Goal: Information Seeking & Learning: Learn about a topic

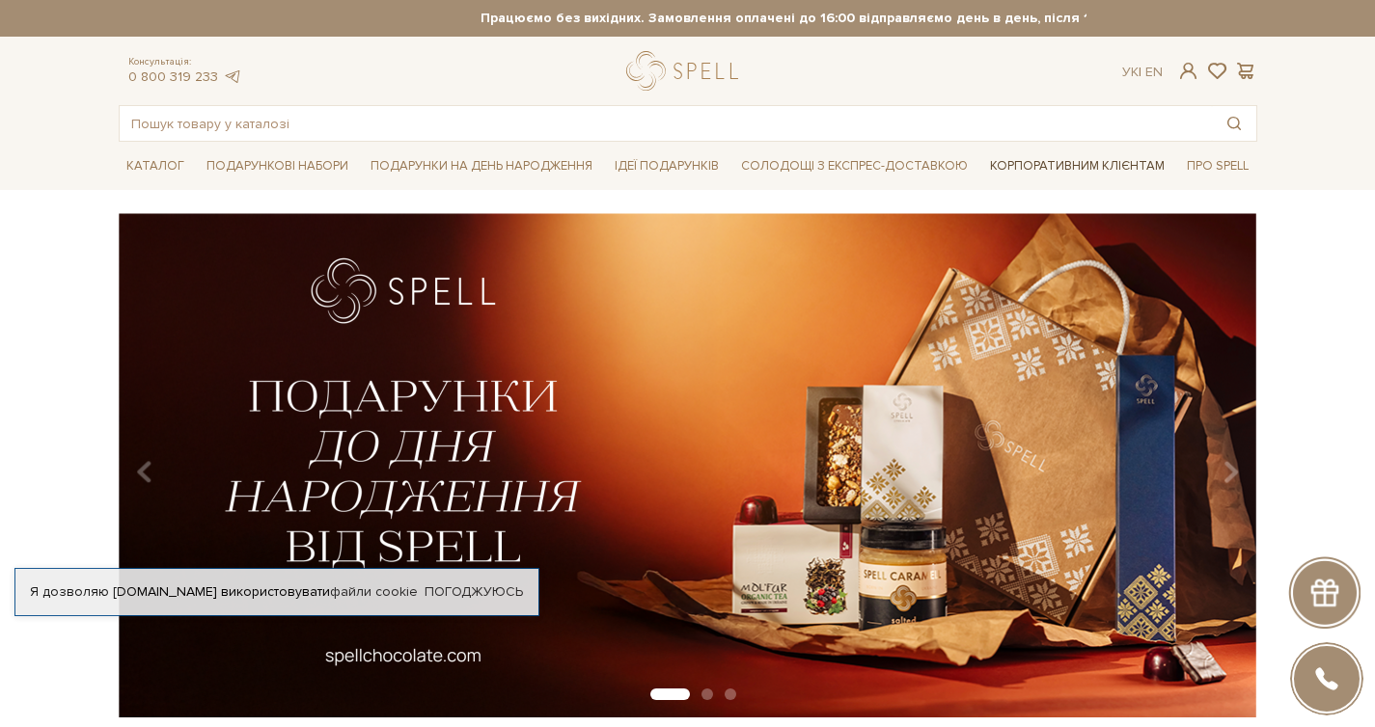
click at [1081, 159] on link "Корпоративним клієнтам" at bounding box center [1077, 166] width 190 height 33
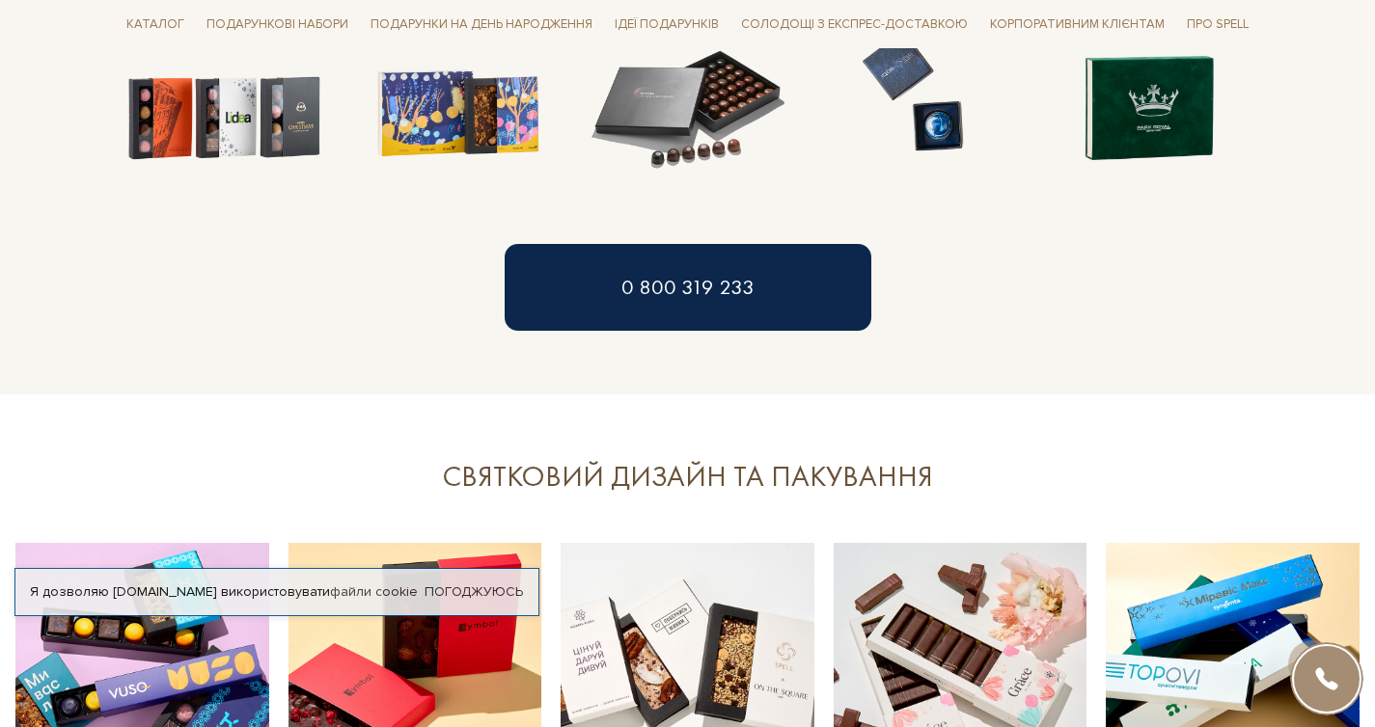
scroll to position [1910, 0]
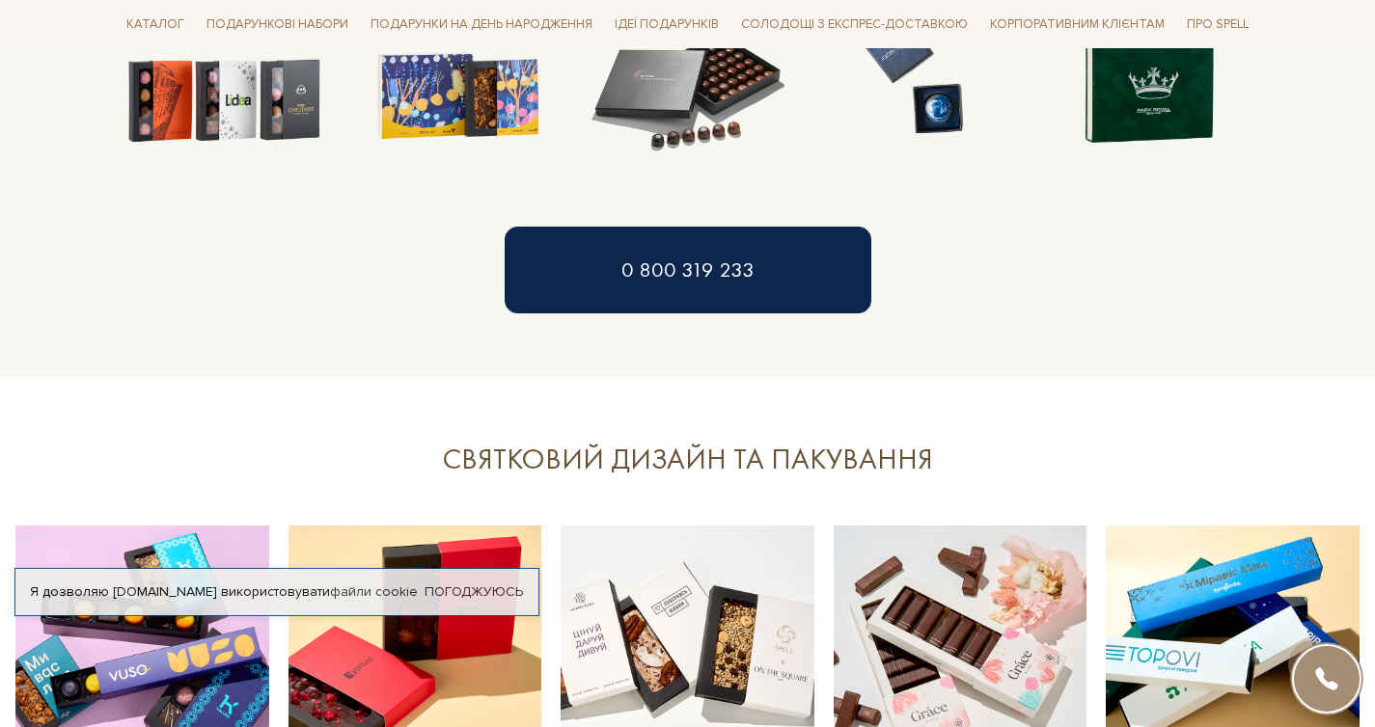
click at [937, 323] on section "ПОЄДНАННЯ ЦІКАВИХ СМАКІВ ТА КЛАСИЧНИХ СОЛОДОЩІВ Здається, солодощами вже нікого…" at bounding box center [687, 38] width 1375 height 678
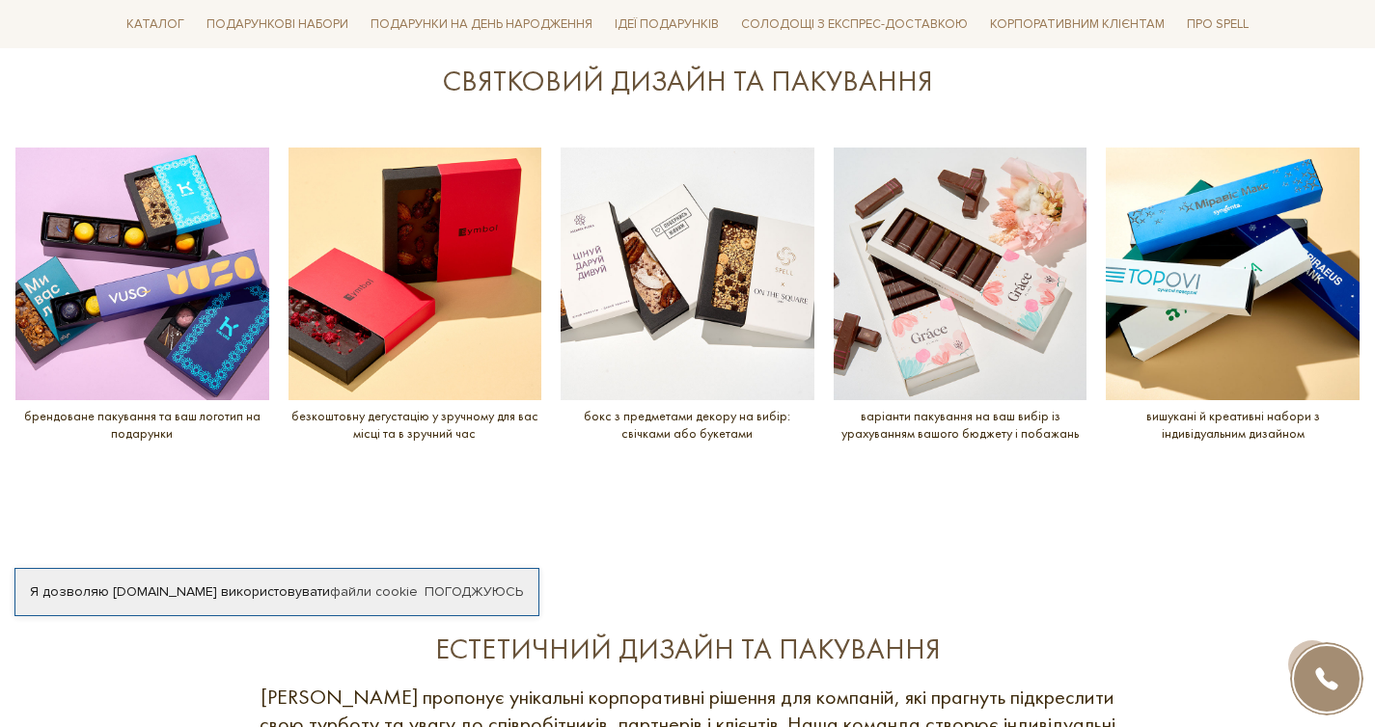
scroll to position [2436, 0]
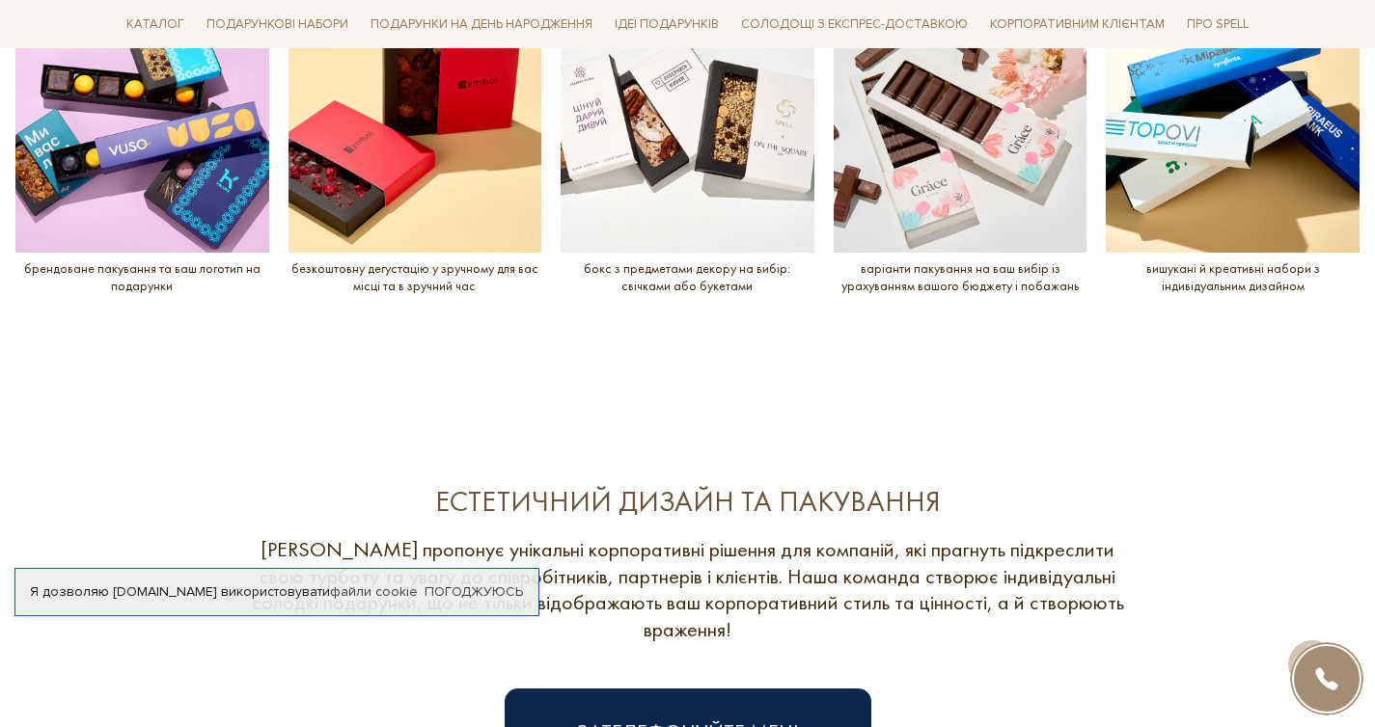
click at [927, 374] on section "СВЯТКОВИЙ ДИЗАЙН ТА ПАКУВАННЯ slide 6 to 10 of 5 брендоване пакування та ваш ло…" at bounding box center [687, 135] width 1375 height 568
